Goal: Information Seeking & Learning: Learn about a topic

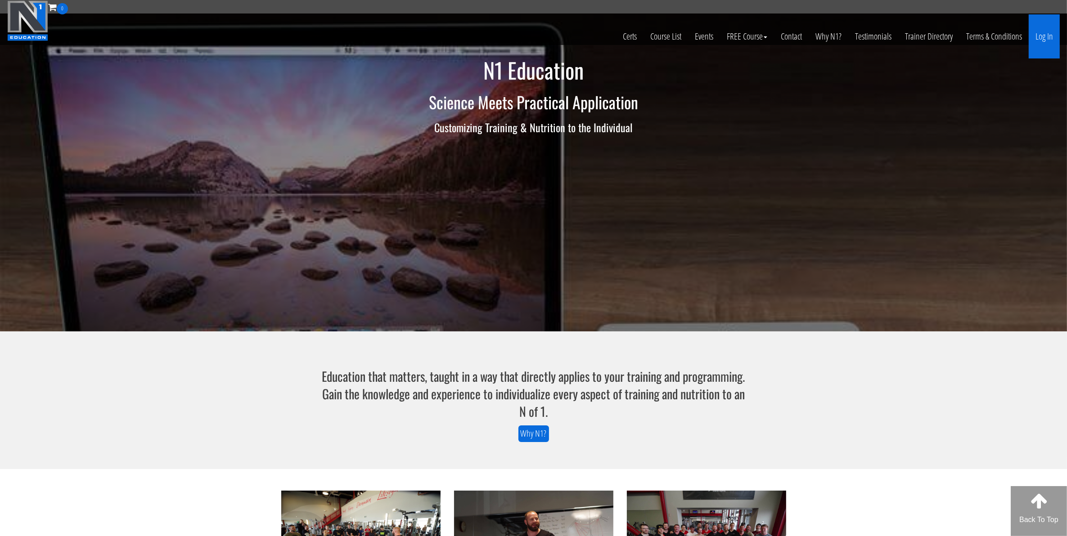
click at [1047, 40] on link "Log In" at bounding box center [1044, 36] width 31 height 44
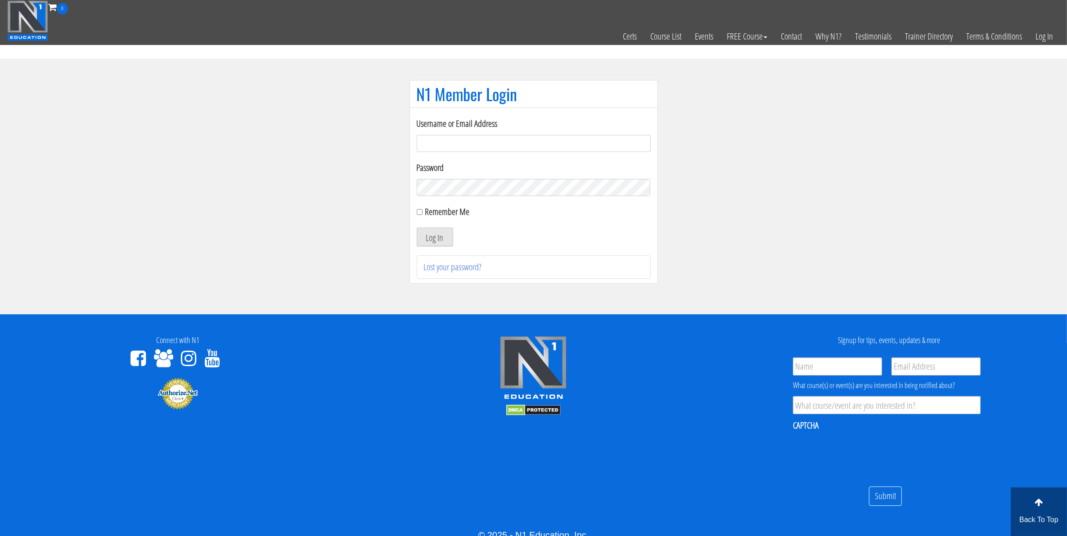
type input "[EMAIL_ADDRESS][DOMAIN_NAME]"
click at [441, 239] on button "Log In" at bounding box center [435, 237] width 36 height 19
click at [418, 213] on input "Remember Me" at bounding box center [420, 212] width 6 height 6
checkbox input "true"
click at [442, 237] on button "Log In" at bounding box center [435, 237] width 36 height 19
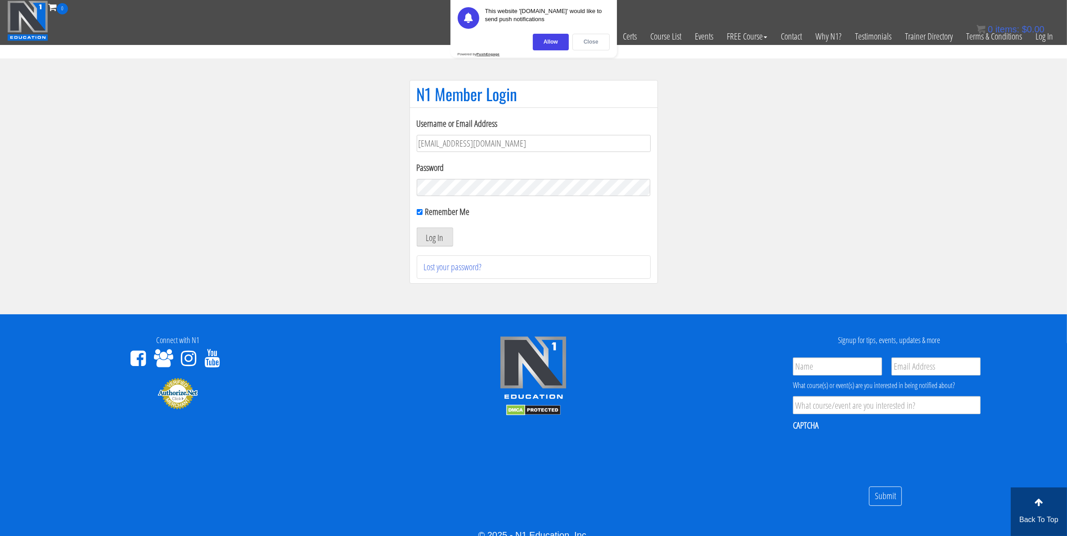
click at [595, 45] on div "Close" at bounding box center [590, 42] width 37 height 17
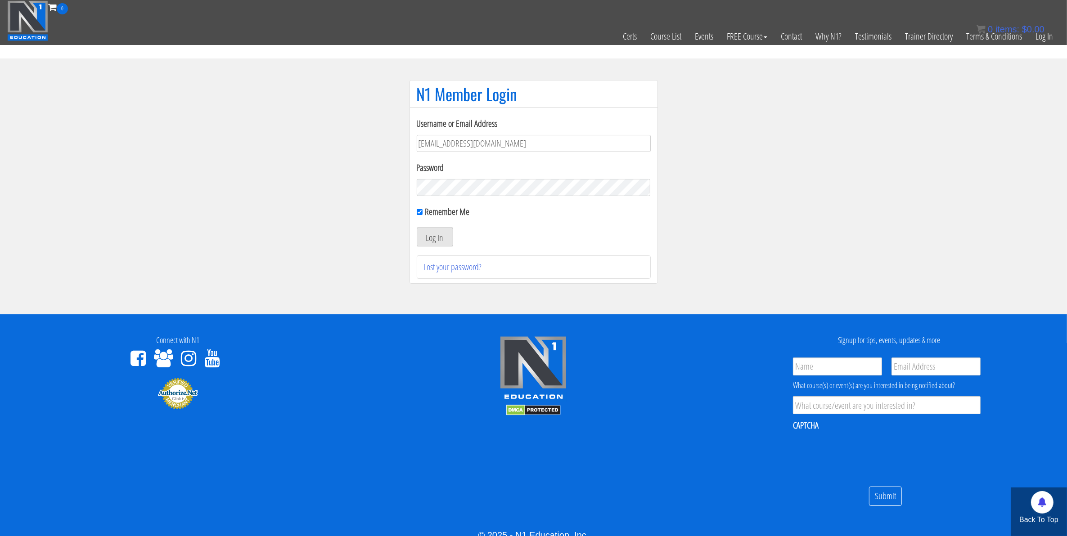
click at [436, 242] on button "Log In" at bounding box center [435, 237] width 36 height 19
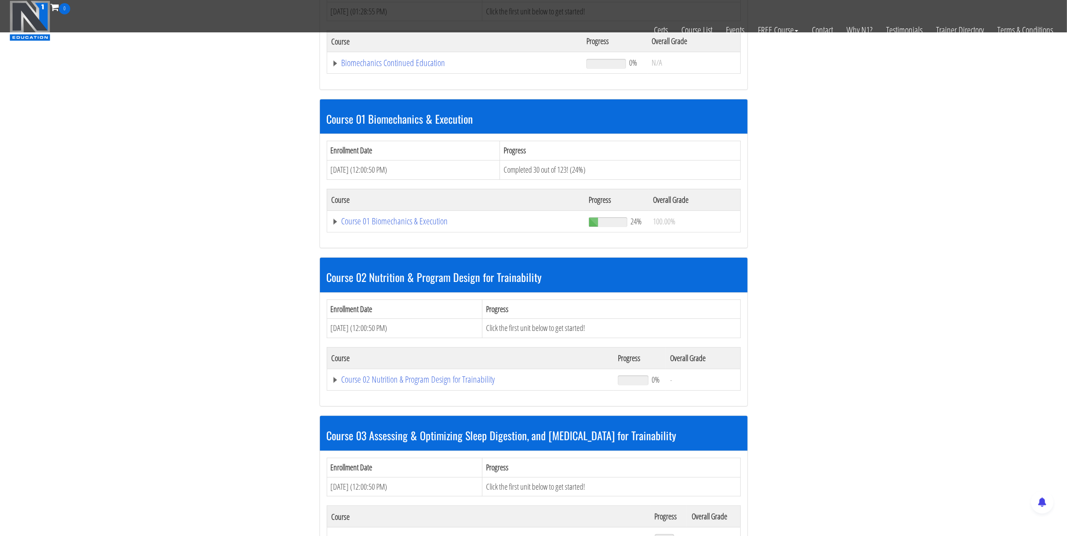
scroll to position [281, 0]
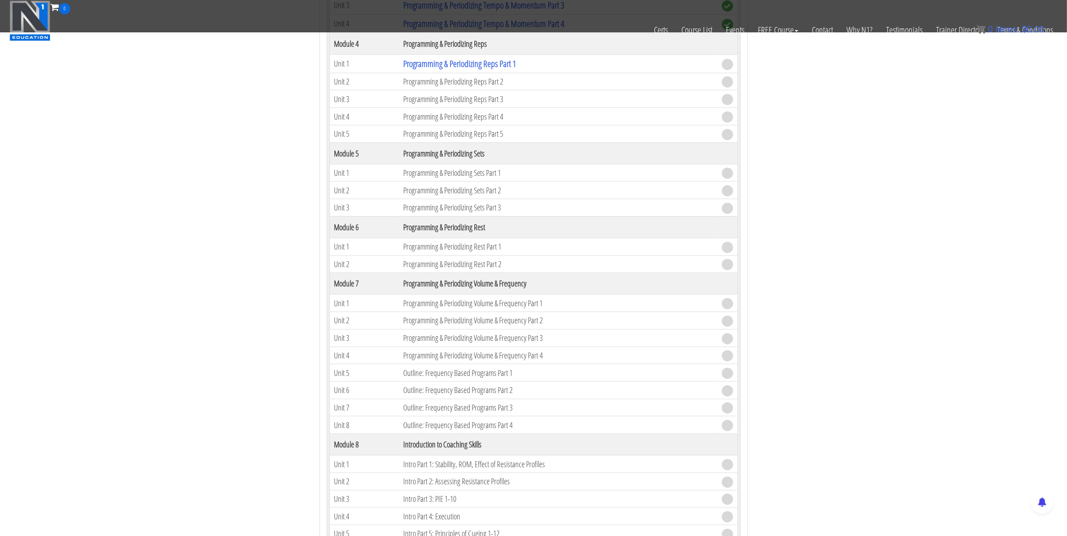
scroll to position [1012, 0]
click at [435, 65] on link "Programming & Periodizing Reps Part 1" at bounding box center [459, 64] width 113 height 12
